Goal: Task Accomplishment & Management: Complete application form

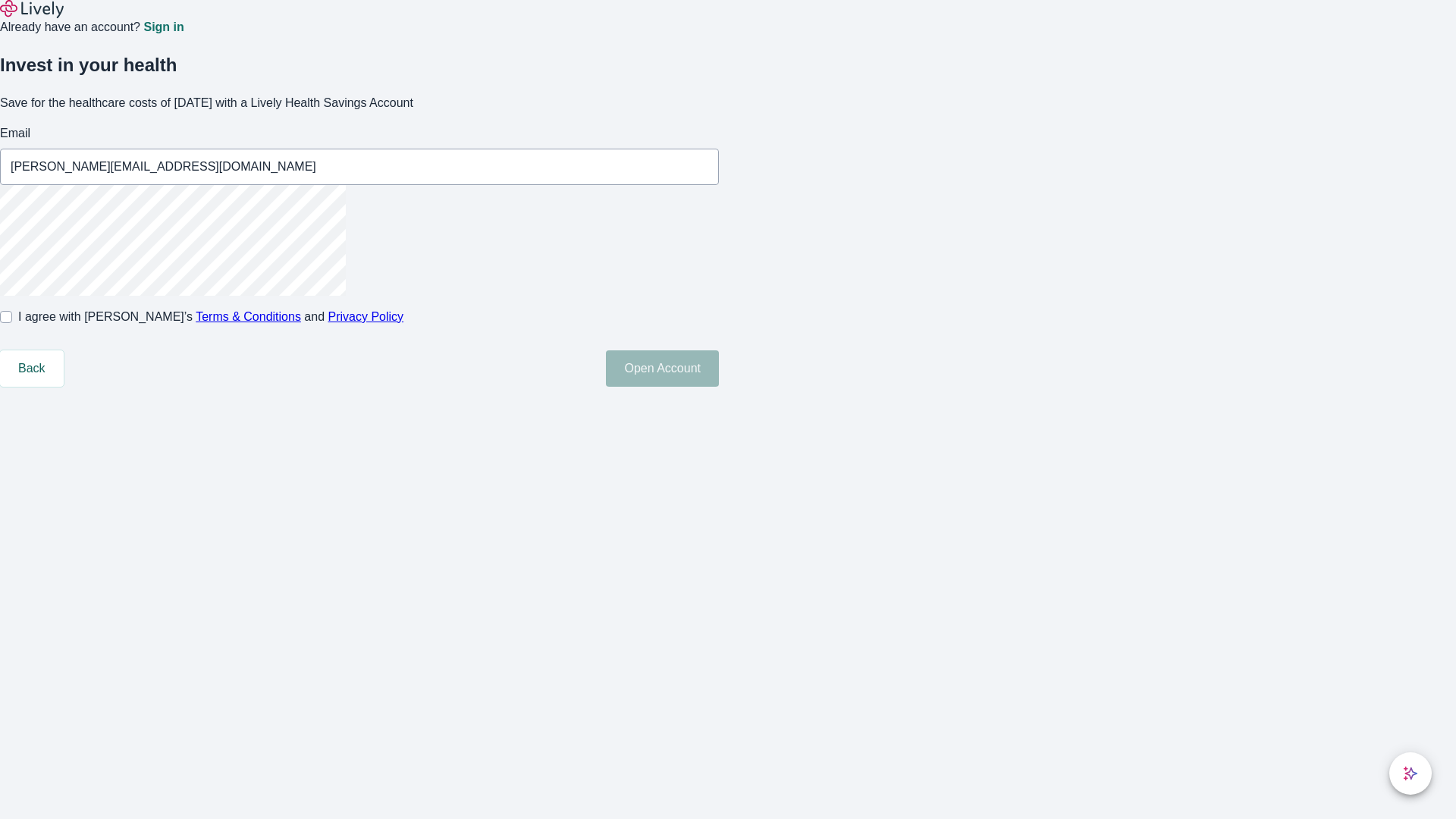
click at [12, 323] on input "I agree with Lively’s Terms & Conditions and Privacy Policy" at bounding box center [6, 317] width 12 height 12
checkbox input "true"
click at [719, 386] on button "Open Account" at bounding box center [662, 368] width 113 height 36
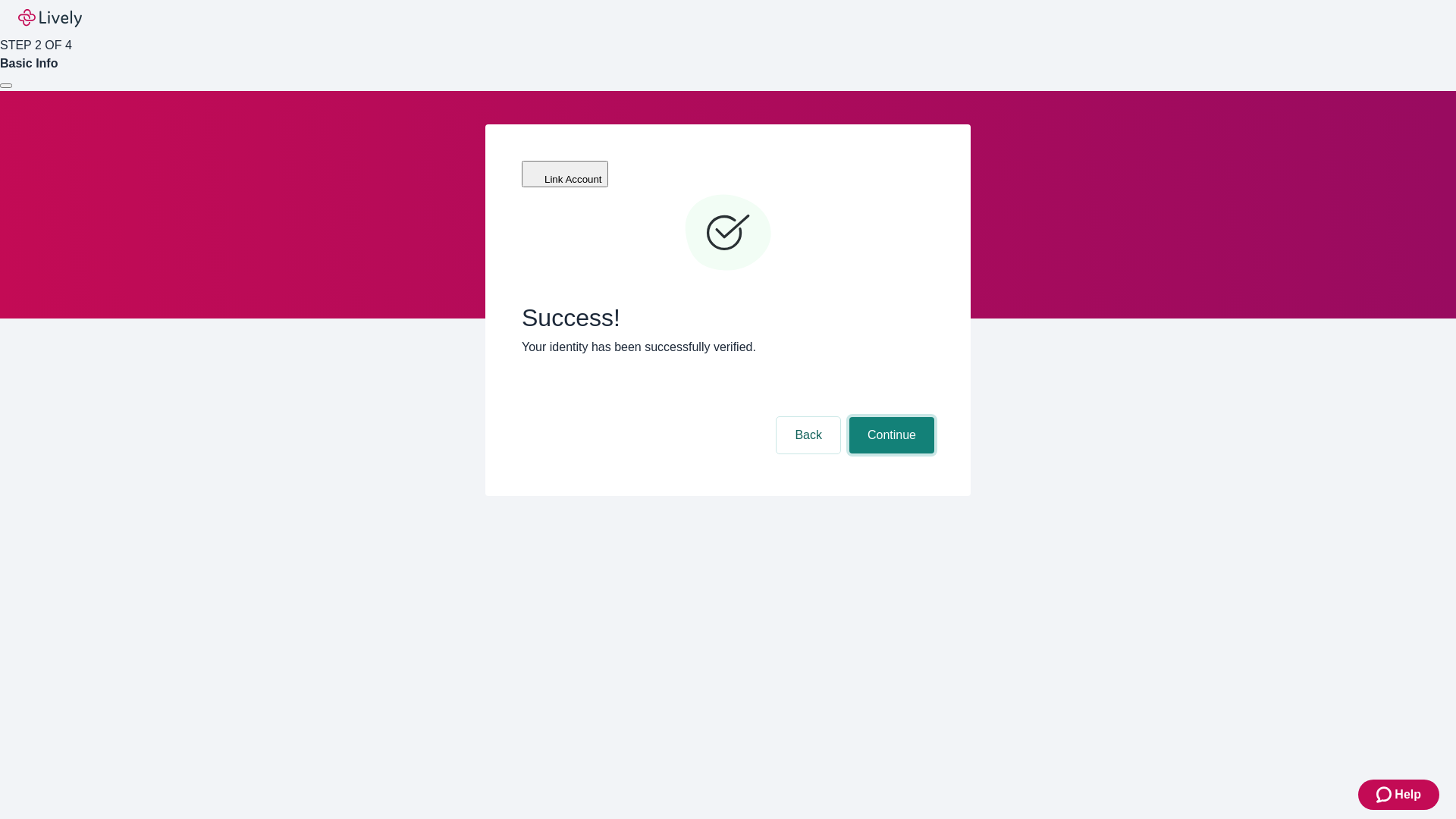
click at [889, 417] on button "Continue" at bounding box center [892, 434] width 85 height 36
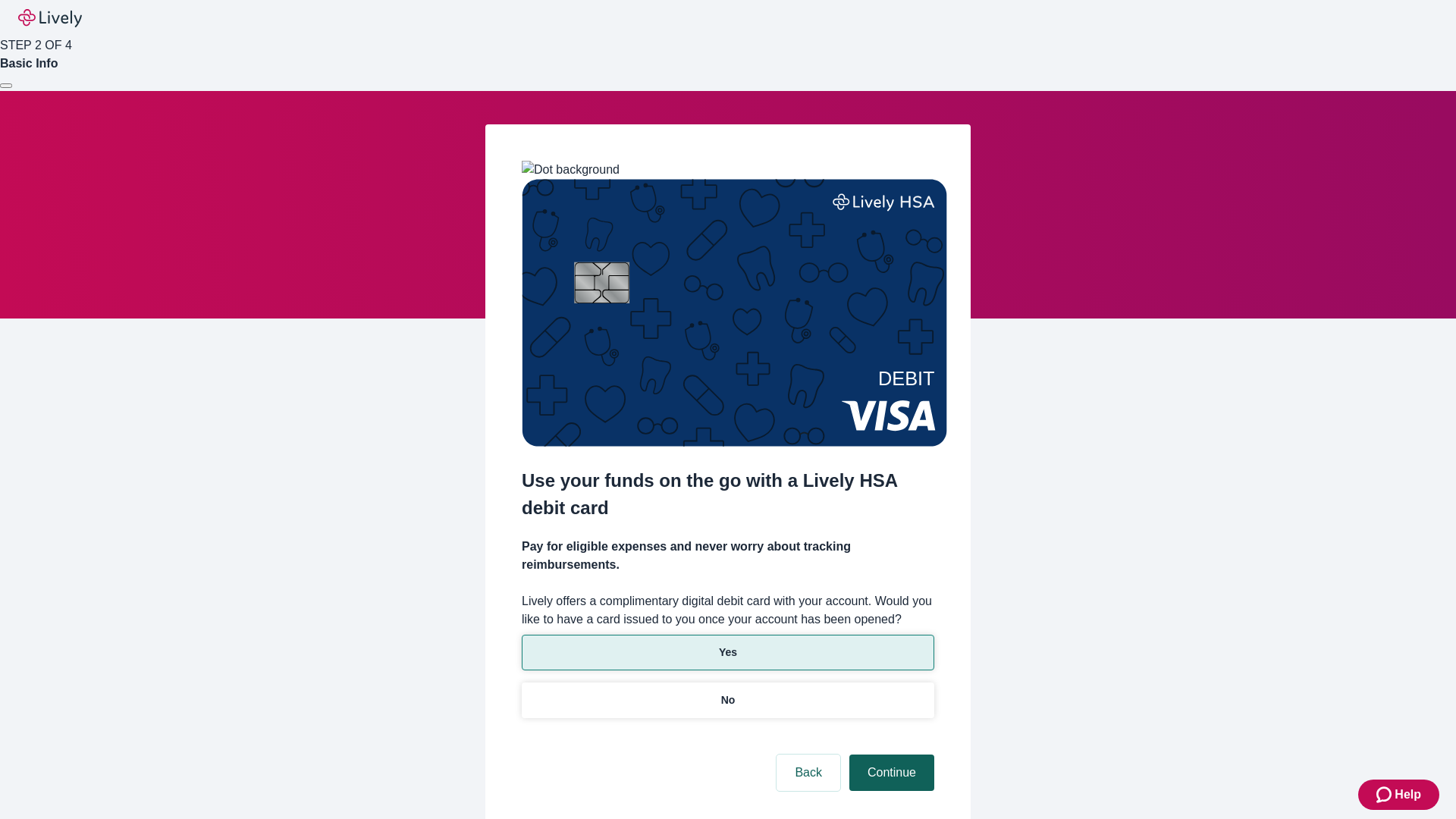
click at [727, 644] on p "Yes" at bounding box center [728, 652] width 19 height 16
click at [889, 754] on button "Continue" at bounding box center [892, 772] width 85 height 36
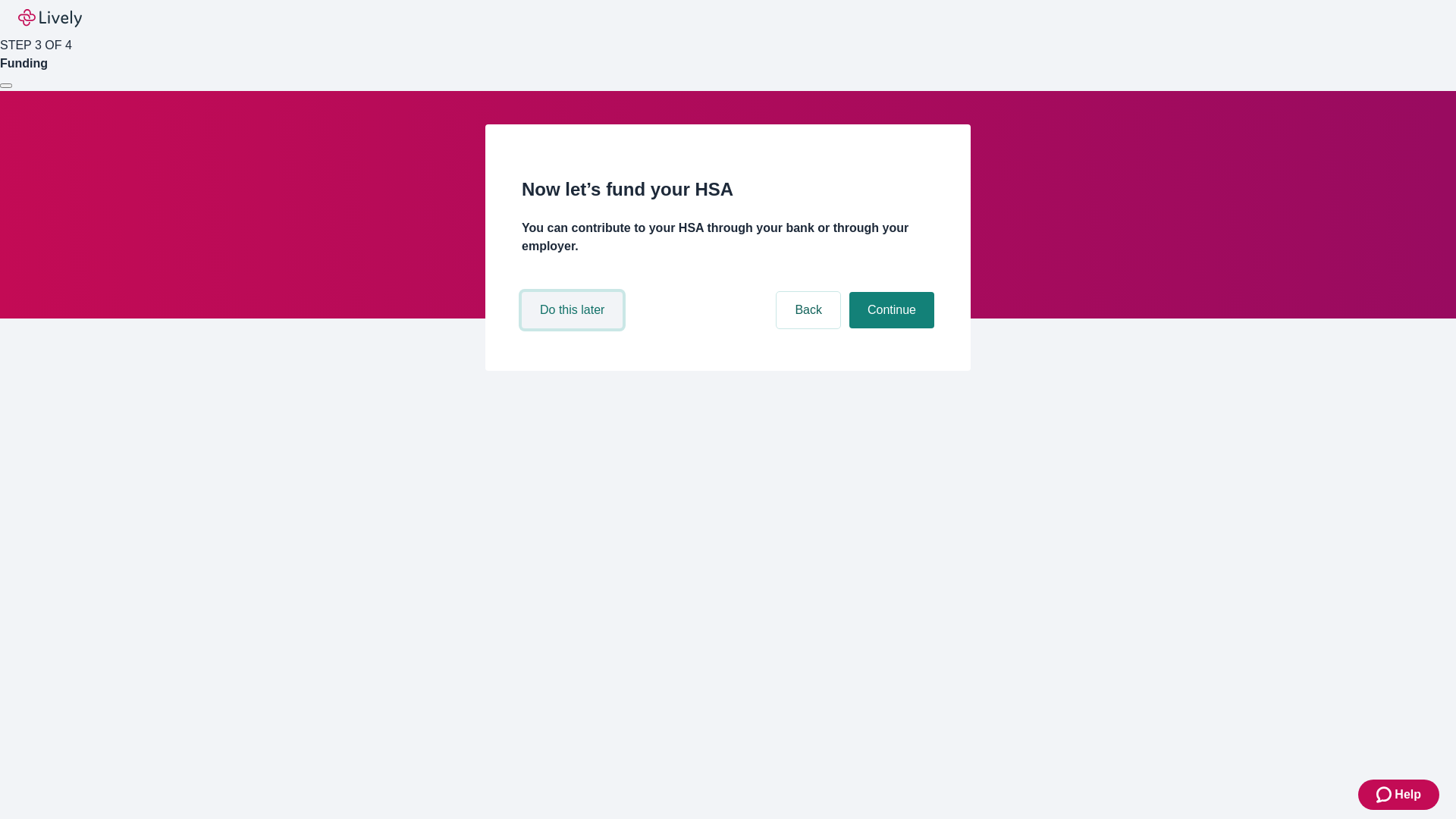
click at [574, 328] on button "Do this later" at bounding box center [572, 310] width 101 height 36
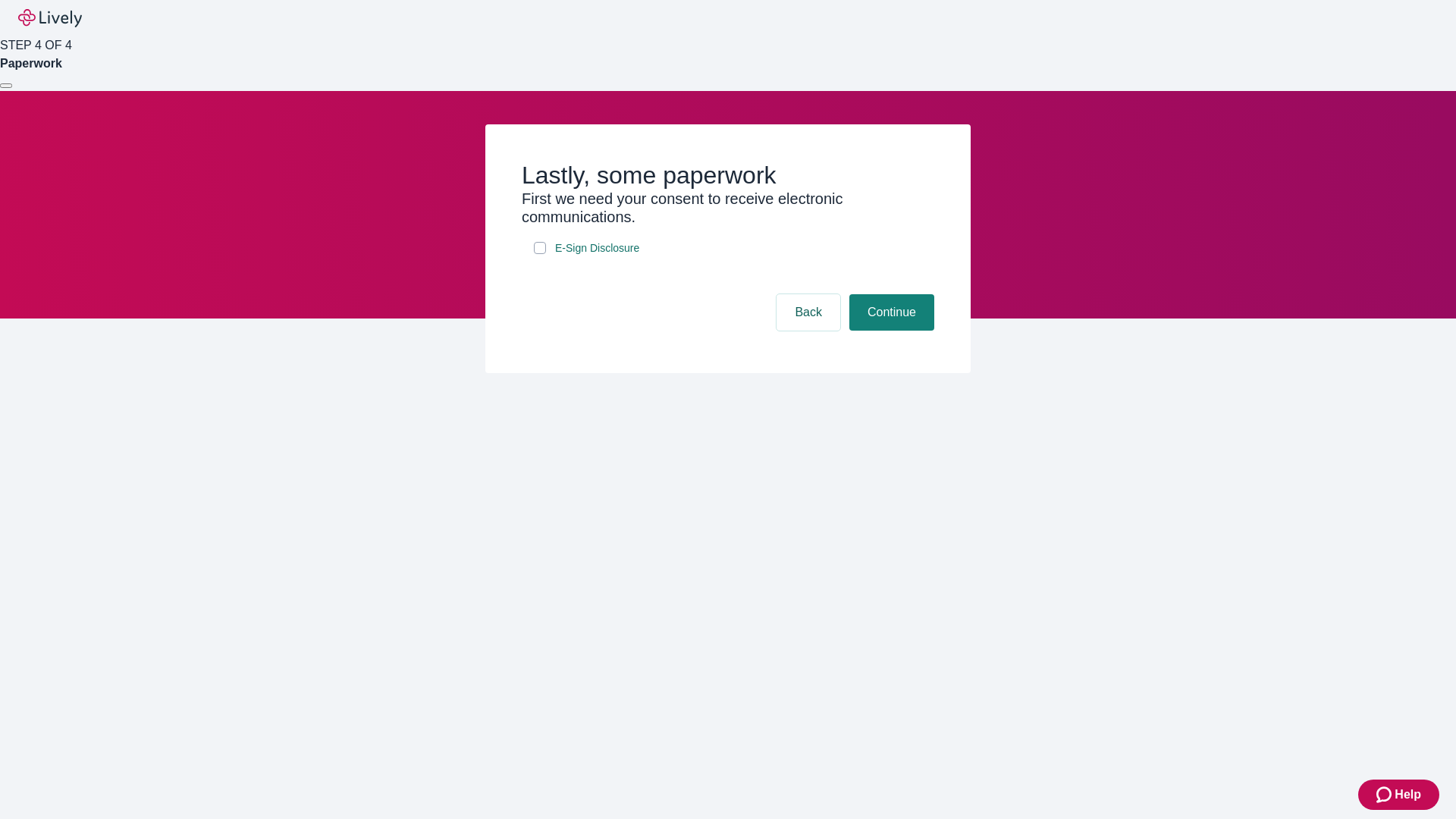
click at [540, 254] on input "E-Sign Disclosure" at bounding box center [540, 248] width 12 height 12
checkbox input "true"
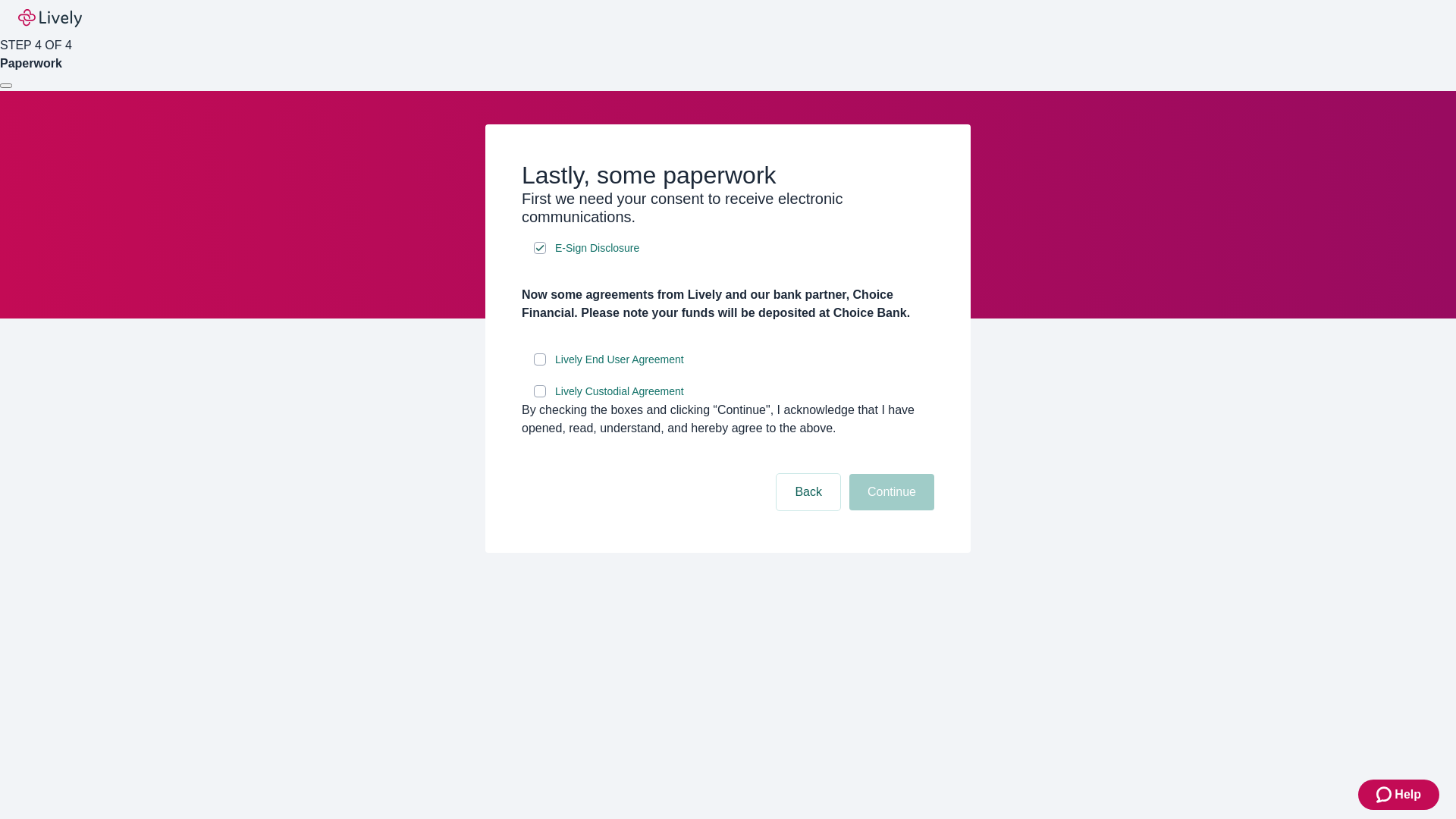
click at [540, 365] on input "Lively End User Agreement" at bounding box center [540, 359] width 12 height 12
checkbox input "true"
click at [540, 397] on input "Lively Custodial Agreement" at bounding box center [540, 391] width 12 height 12
checkbox input "true"
click at [889, 510] on button "Continue" at bounding box center [892, 492] width 85 height 36
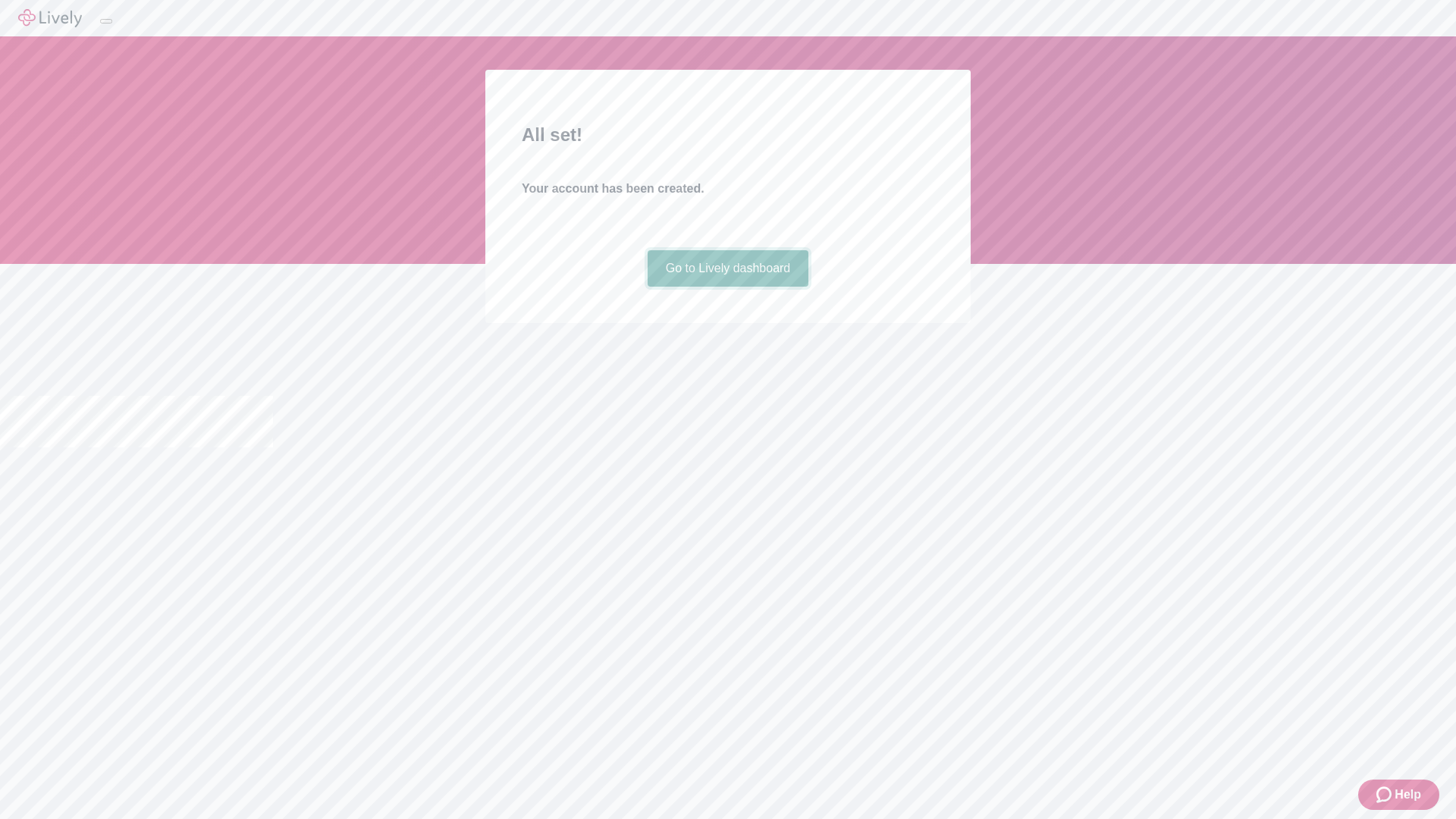
click at [727, 287] on link "Go to Lively dashboard" at bounding box center [728, 268] width 161 height 36
